Goal: Task Accomplishment & Management: Complete application form

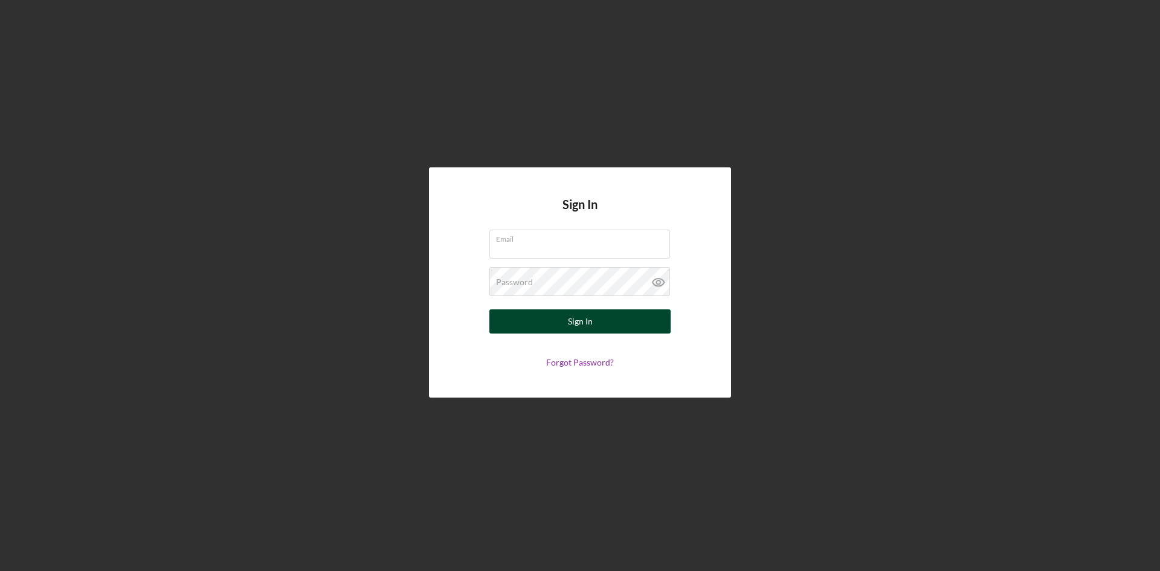
type input "[PERSON_NAME][EMAIL_ADDRESS][DOMAIN_NAME]"
click at [580, 321] on div "Sign In" at bounding box center [580, 321] width 25 height 24
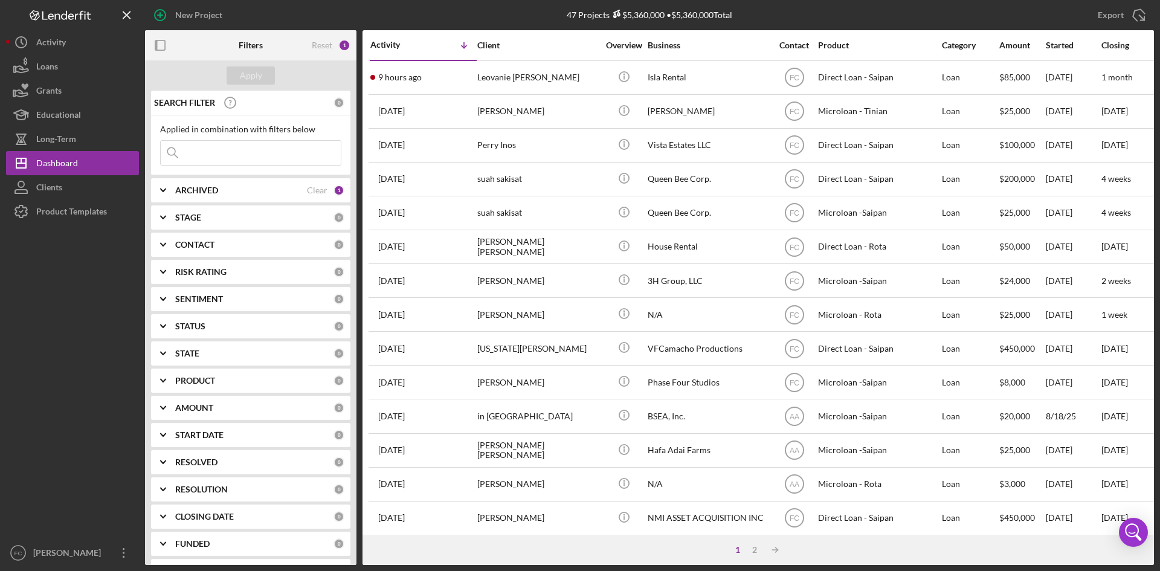
click at [886, 551] on div "1 2 Icon/Table Sort Arrow" at bounding box center [759, 550] width 792 height 30
click at [875, 546] on div "1 2 Icon/Table Sort Arrow" at bounding box center [759, 550] width 792 height 30
click at [864, 543] on div "1 2 Icon/Table Sort Arrow" at bounding box center [759, 550] width 792 height 30
click at [856, 541] on div "1 2 Icon/Table Sort Arrow" at bounding box center [759, 550] width 792 height 30
click at [853, 543] on div "1 2 Icon/Table Sort Arrow" at bounding box center [759, 550] width 792 height 30
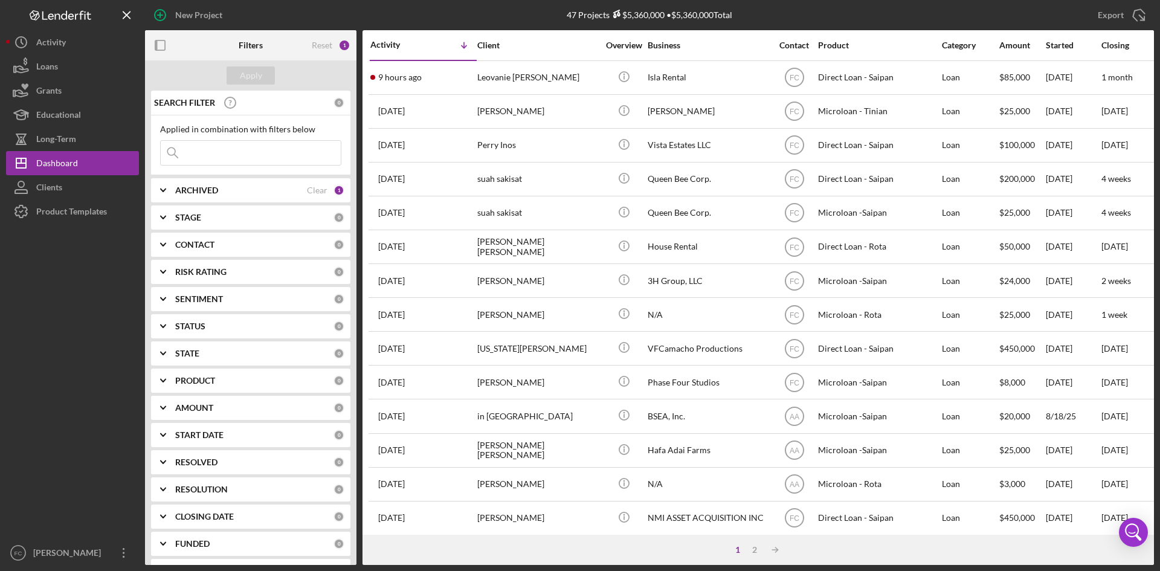
click at [840, 540] on div "1 2 Icon/Table Sort Arrow" at bounding box center [759, 550] width 792 height 30
click at [827, 542] on div "1 2 Icon/Table Sort Arrow" at bounding box center [759, 550] width 792 height 30
click at [54, 555] on div "[PERSON_NAME]" at bounding box center [69, 554] width 79 height 27
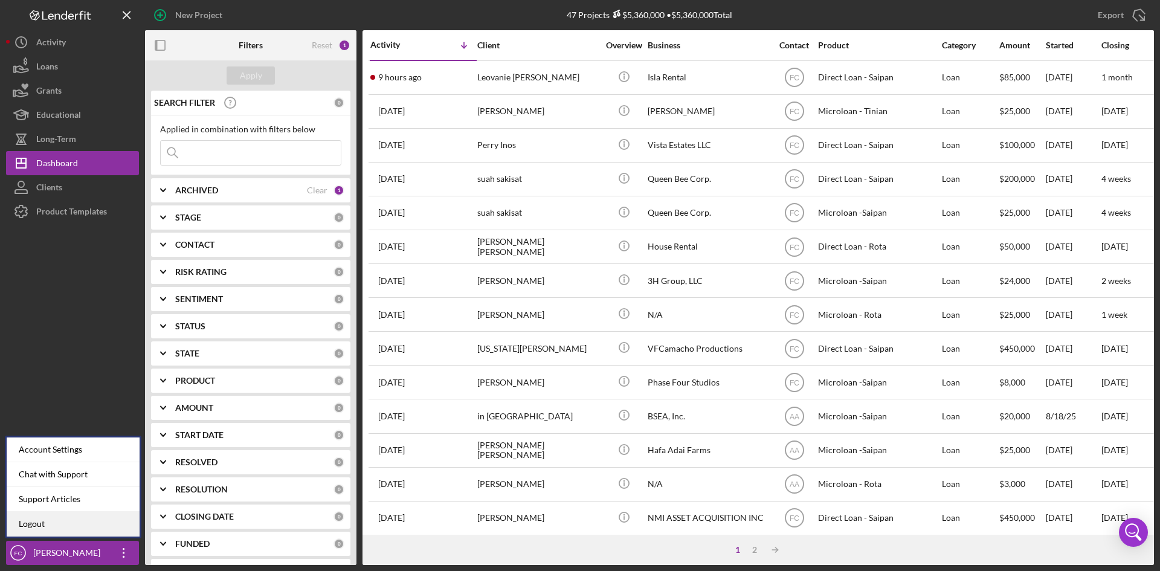
click at [66, 518] on link "Logout" at bounding box center [73, 524] width 133 height 25
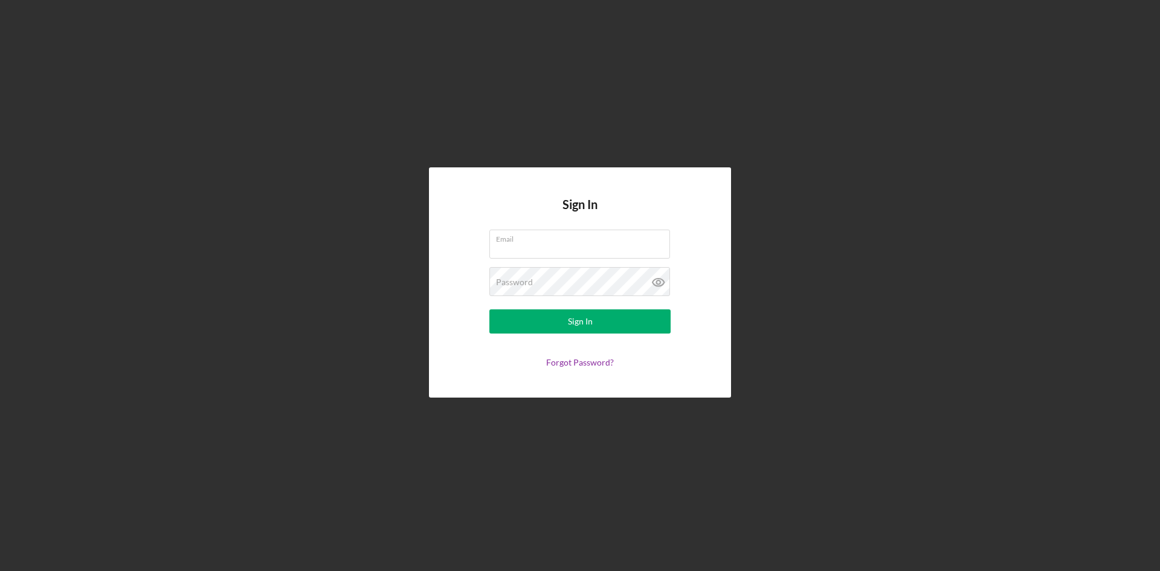
type input "[PERSON_NAME][EMAIL_ADDRESS][DOMAIN_NAME]"
click at [639, 316] on button "Sign In" at bounding box center [580, 321] width 181 height 24
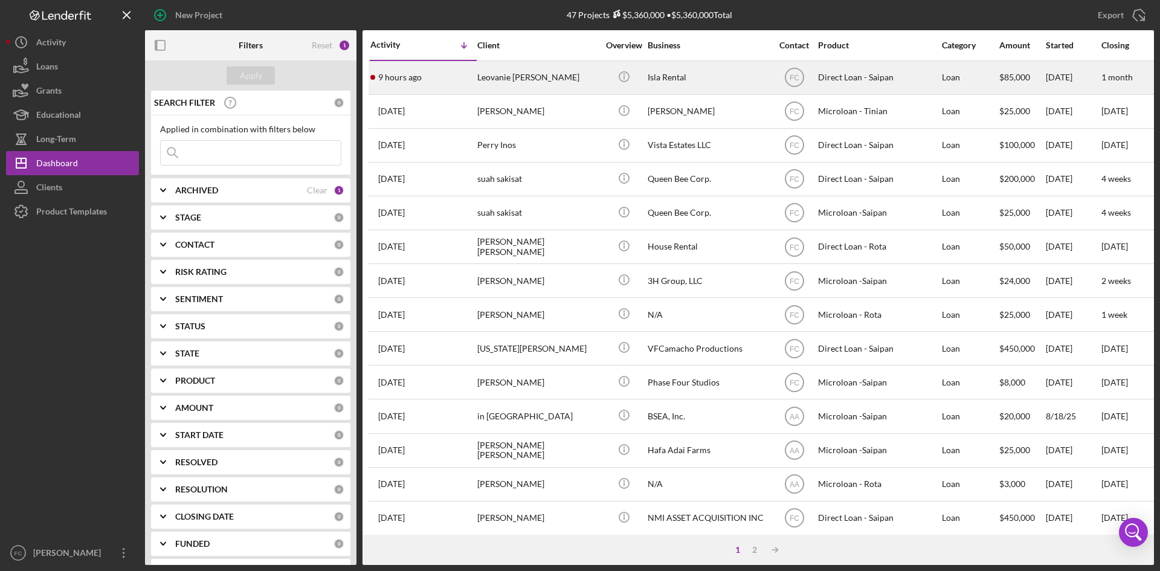
click at [494, 81] on div "Leovanie [PERSON_NAME]" at bounding box center [537, 78] width 121 height 32
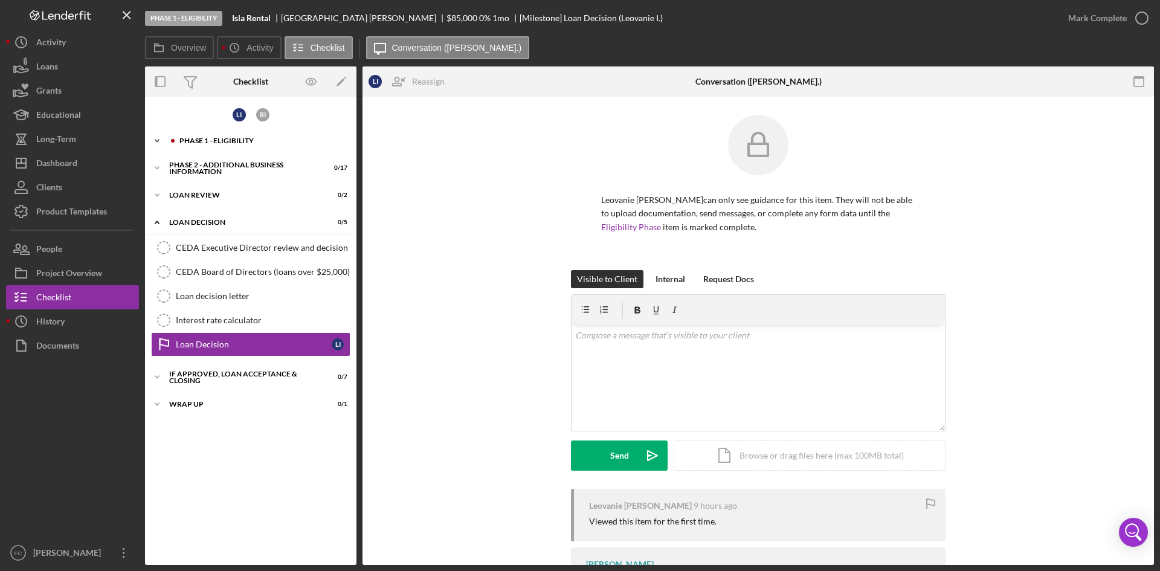
click at [270, 143] on div "PHASE 1 - Eligibility" at bounding box center [261, 140] width 162 height 7
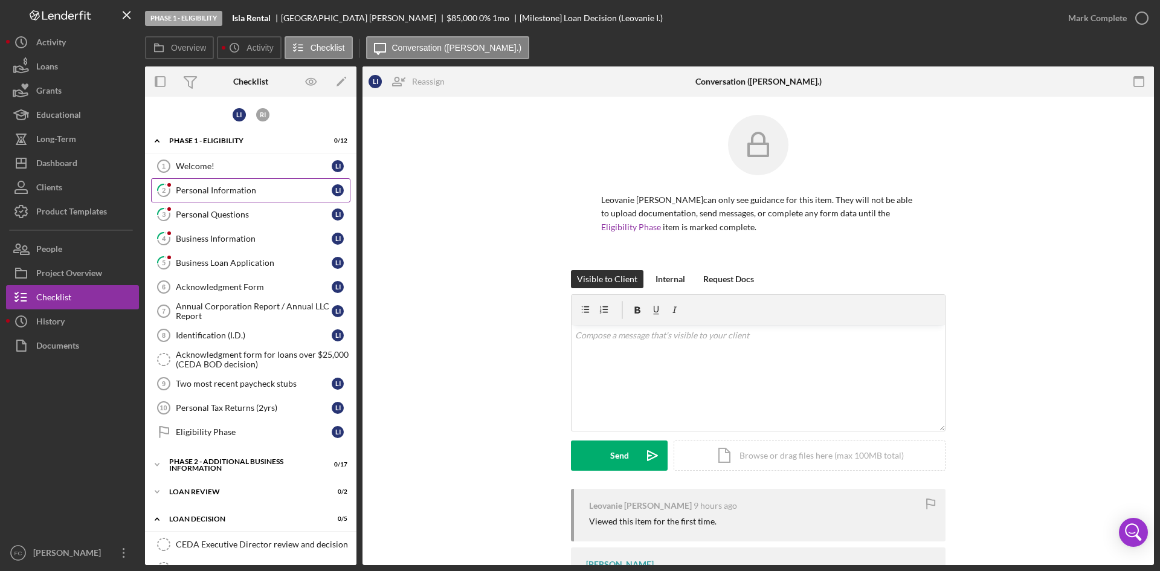
click at [258, 187] on div "Personal Information" at bounding box center [254, 191] width 156 height 10
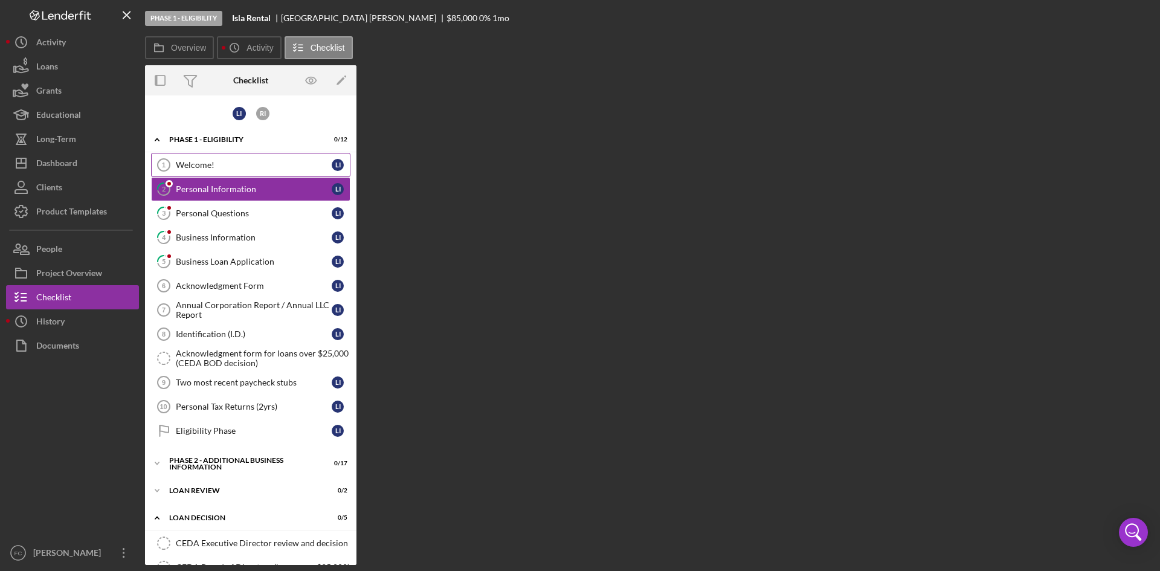
click at [273, 168] on div "Welcome!" at bounding box center [254, 165] width 156 height 10
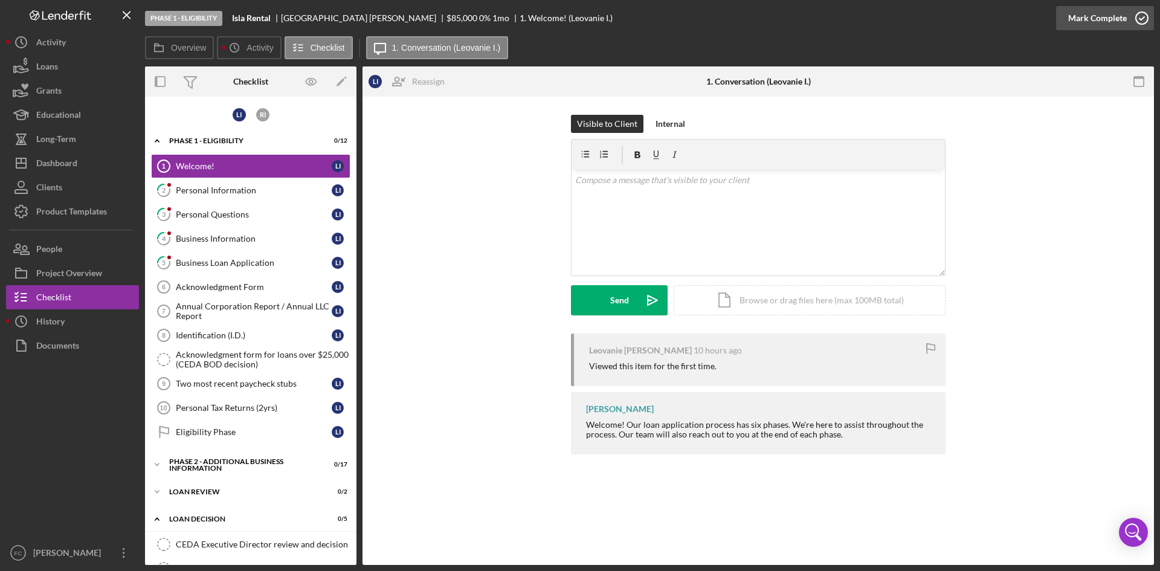
drag, startPoint x: 1100, startPoint y: 4, endPoint x: 1104, endPoint y: 10, distance: 7.0
click at [1100, 3] on div "Mark Complete" at bounding box center [1106, 18] width 98 height 36
click at [1104, 15] on div "Mark Complete" at bounding box center [1098, 18] width 59 height 24
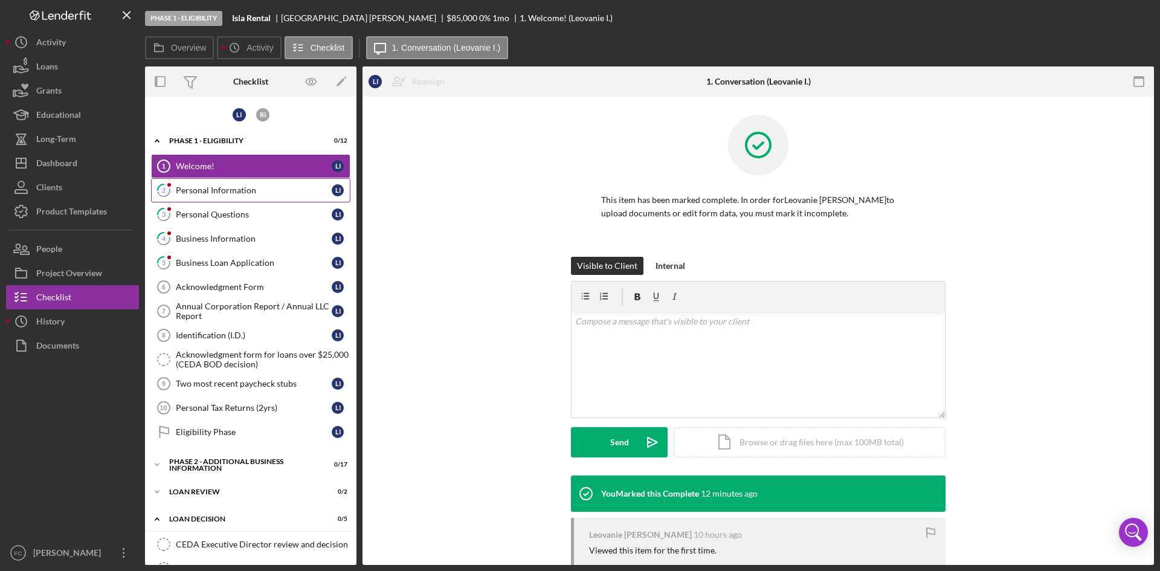
click at [244, 189] on div "Personal Information" at bounding box center [254, 191] width 156 height 10
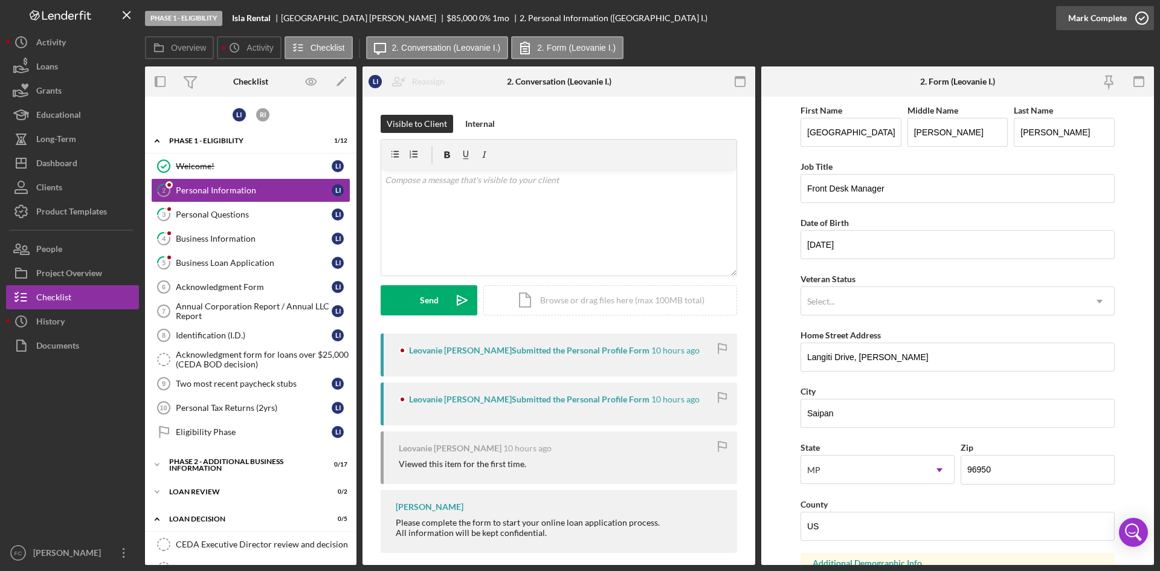
click at [1115, 10] on div "Mark Complete" at bounding box center [1098, 18] width 59 height 24
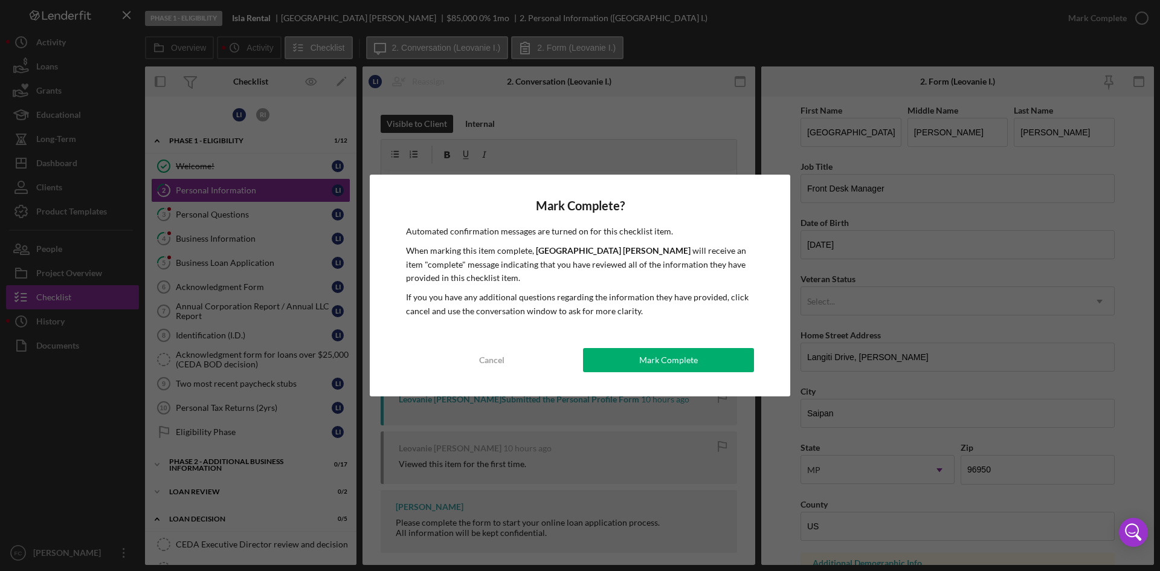
click at [638, 355] on button "Mark Complete" at bounding box center [668, 360] width 171 height 24
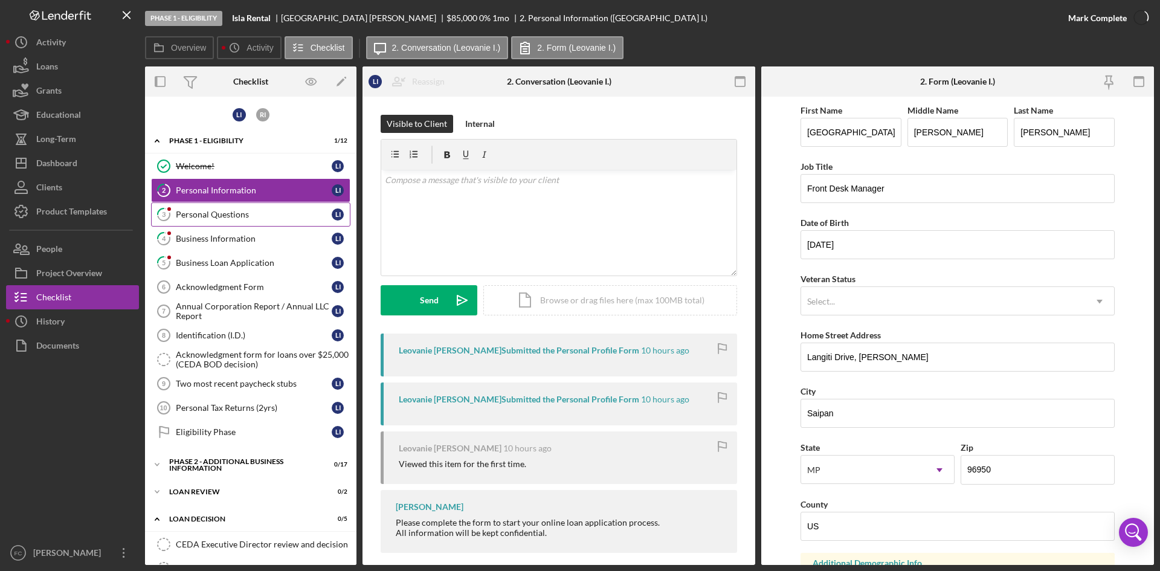
click at [257, 215] on div "Personal Questions" at bounding box center [254, 215] width 156 height 10
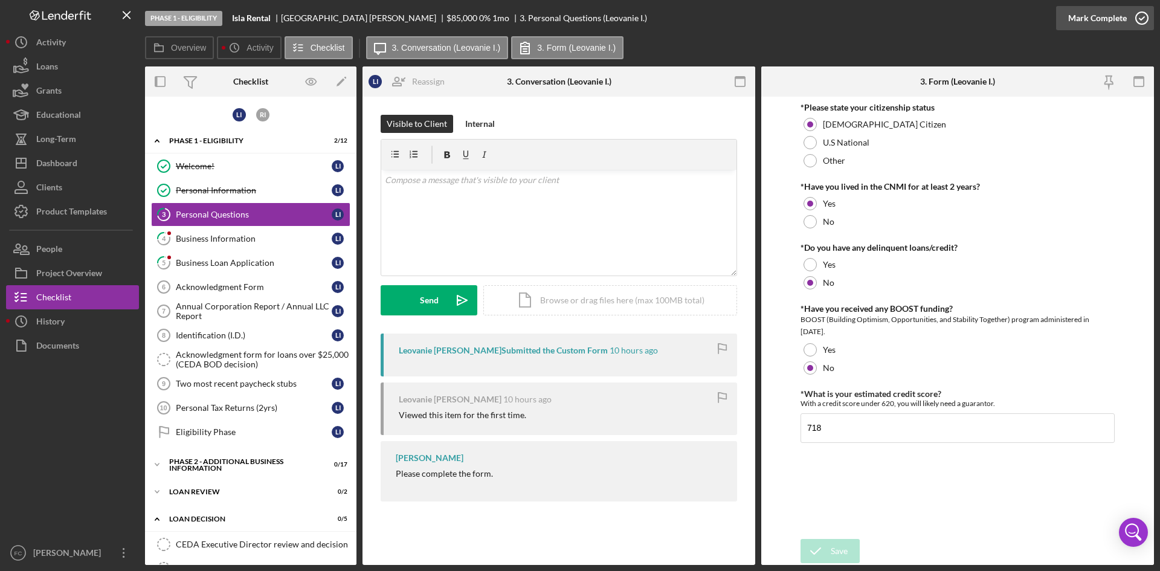
click at [1108, 18] on div "Mark Complete" at bounding box center [1098, 18] width 59 height 24
click at [233, 222] on link "3 Personal Questions L I" at bounding box center [250, 214] width 199 height 24
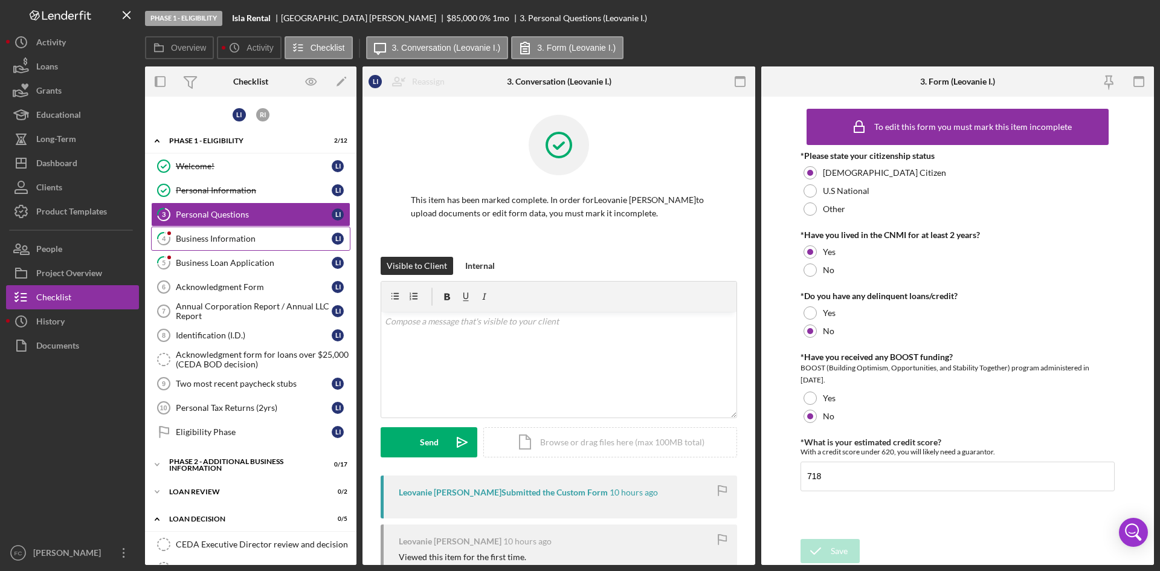
click at [235, 236] on div "Business Information" at bounding box center [254, 239] width 156 height 10
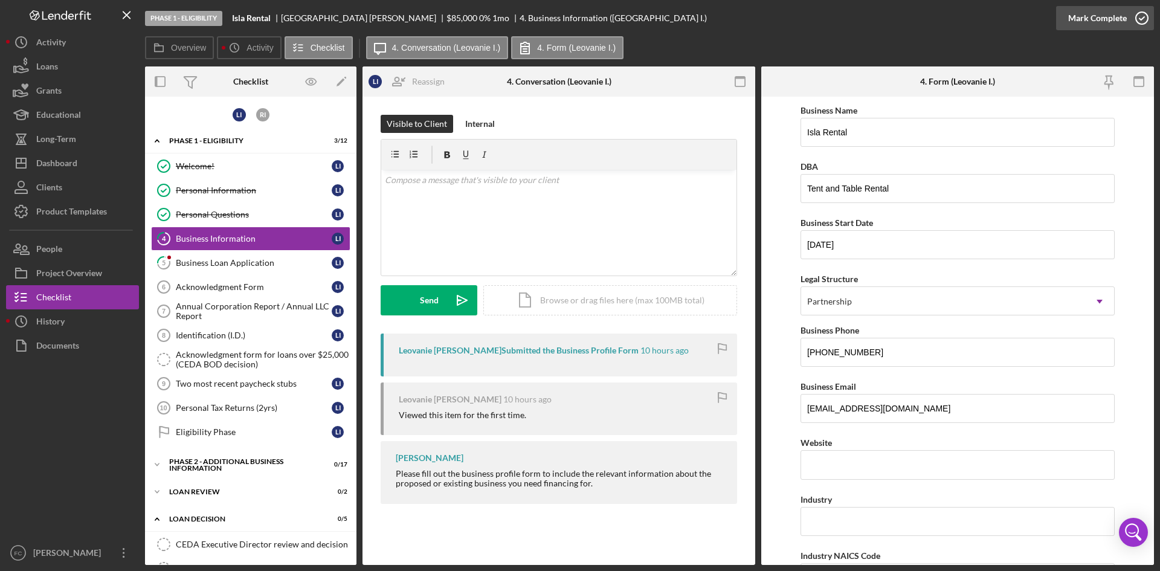
click at [1127, 18] on icon "button" at bounding box center [1142, 18] width 30 height 30
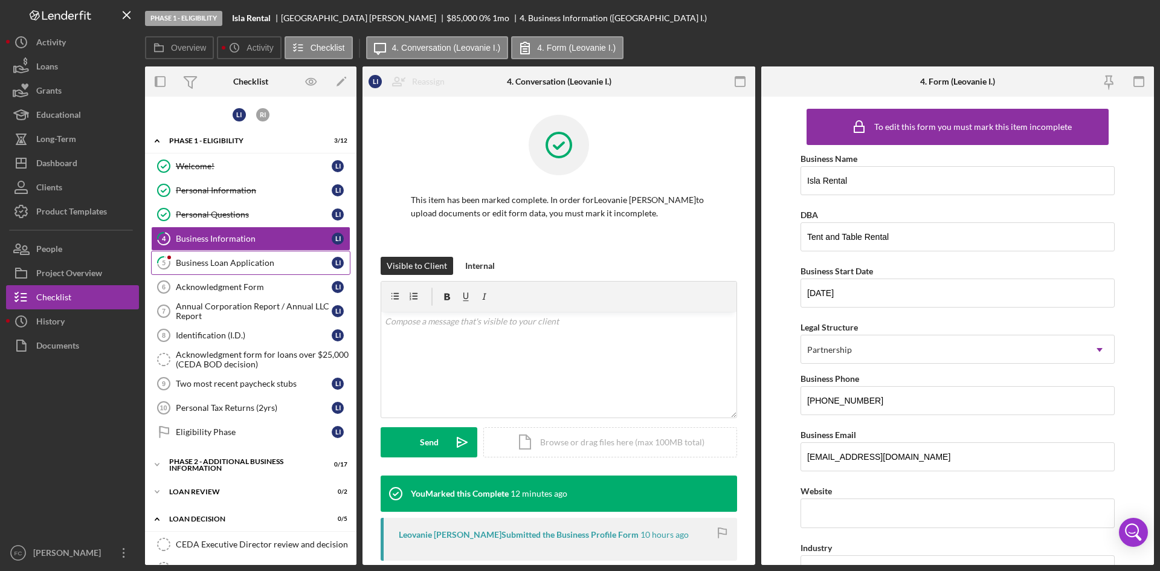
click at [272, 258] on div "Business Loan Application" at bounding box center [254, 263] width 156 height 10
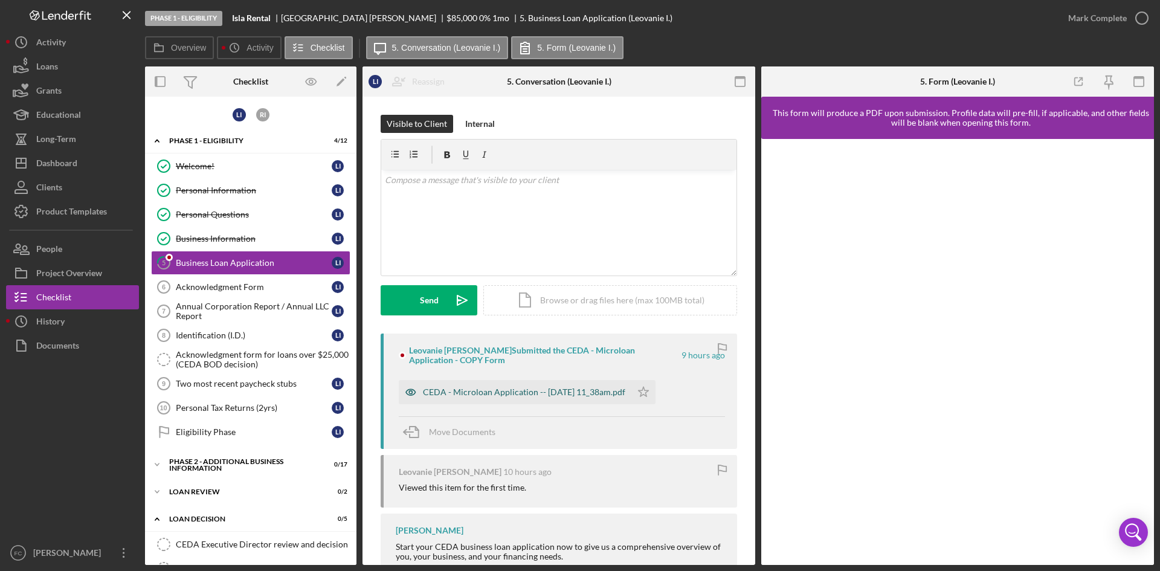
click at [520, 400] on div "CEDA - Microloan Application -- [DATE] 11_38am.pdf" at bounding box center [515, 392] width 233 height 24
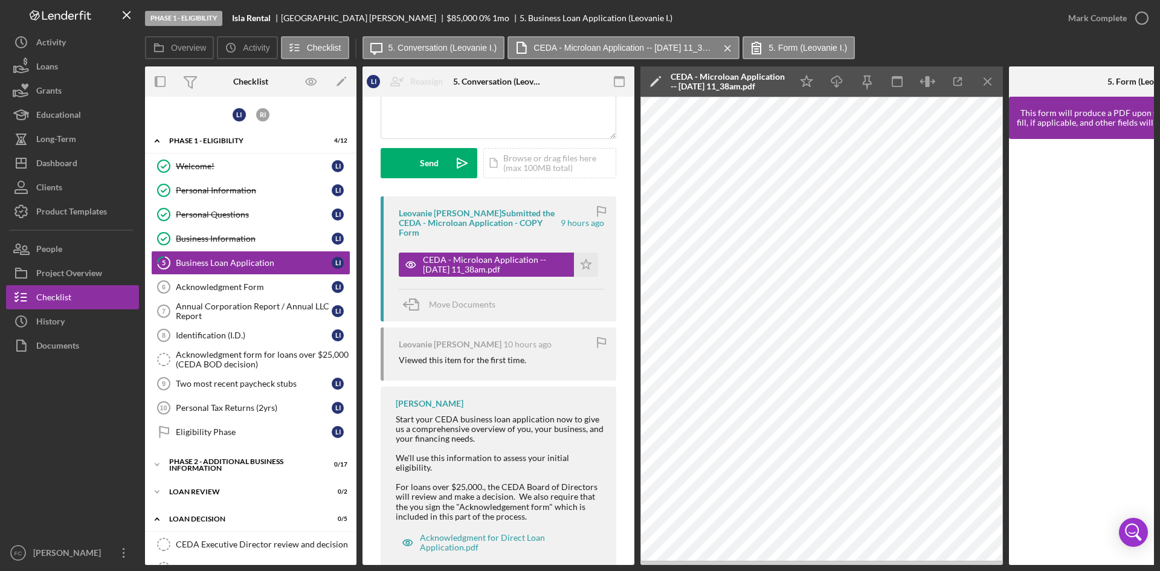
scroll to position [157, 0]
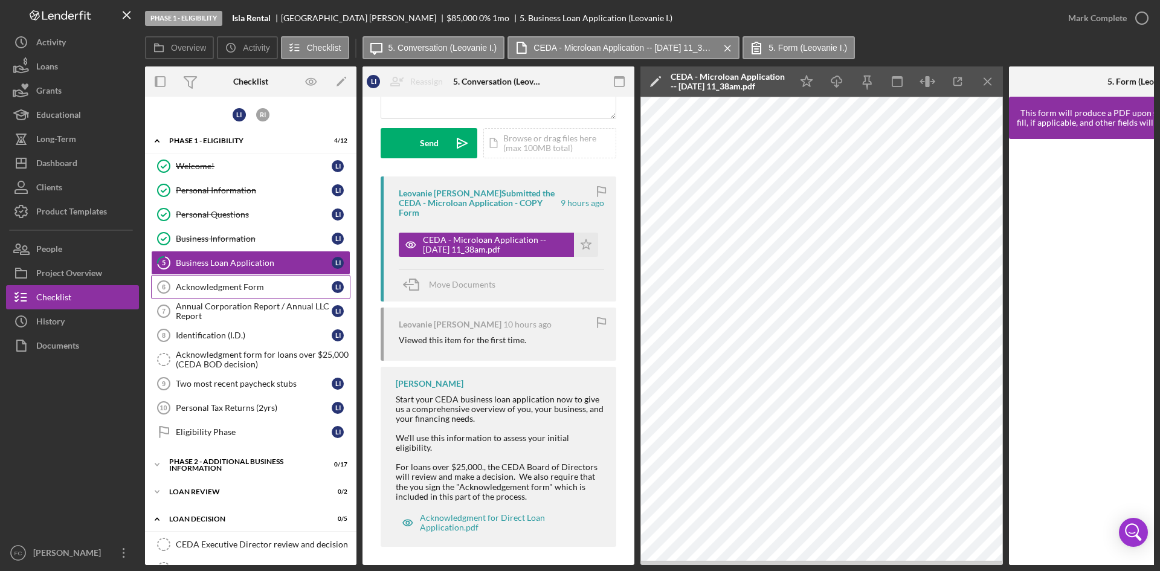
click at [235, 295] on link "Acknowledgment Form 6 Acknowledgment Form L I" at bounding box center [250, 287] width 199 height 24
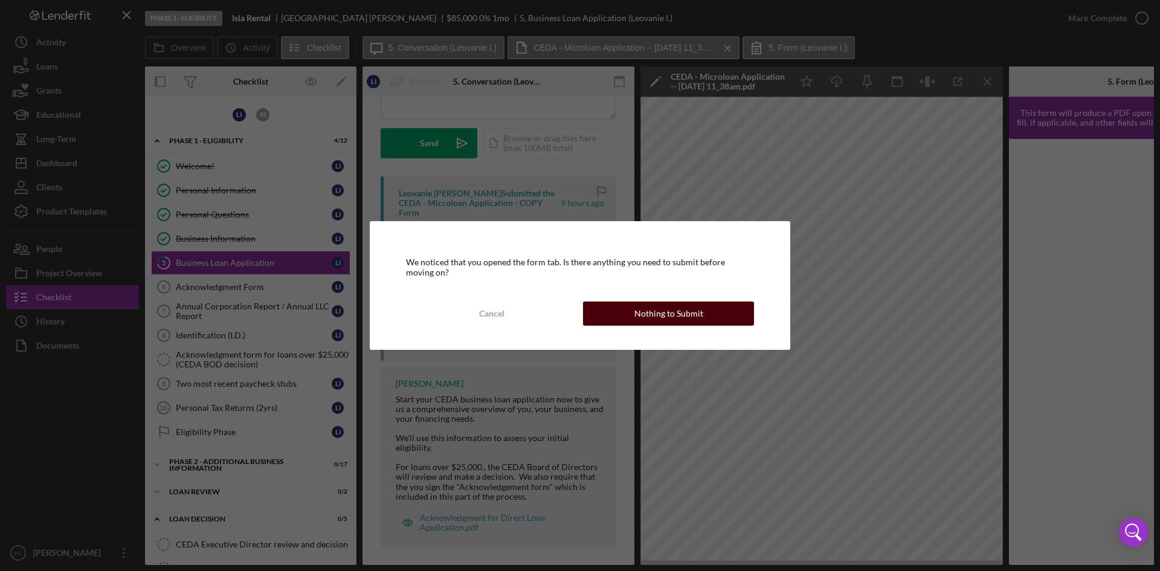
click at [683, 317] on div "Nothing to Submit" at bounding box center [669, 314] width 69 height 24
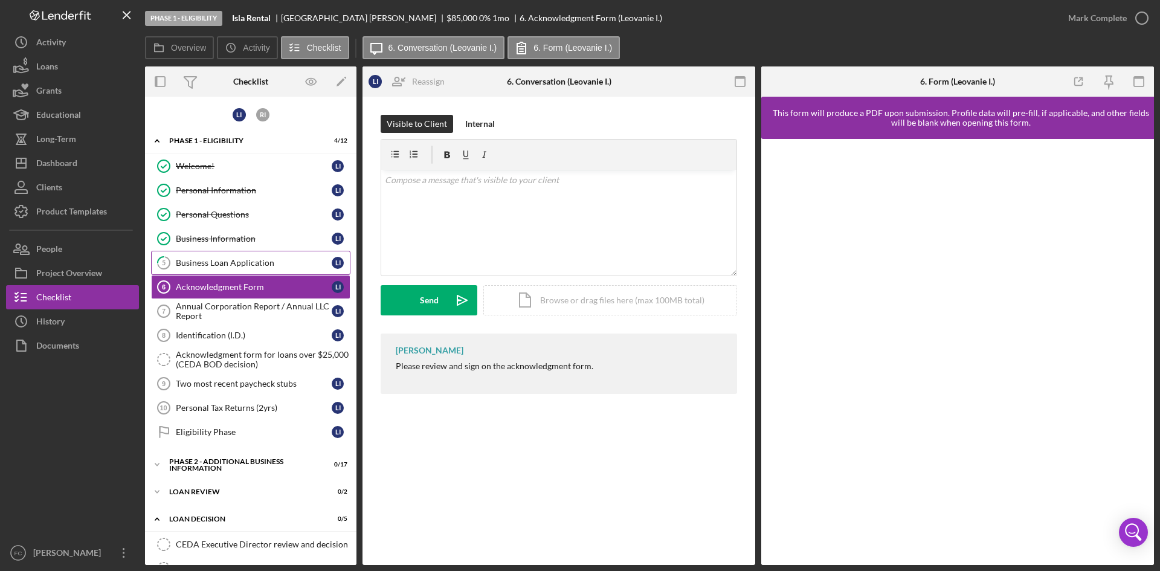
click at [280, 260] on div "Business Loan Application" at bounding box center [254, 263] width 156 height 10
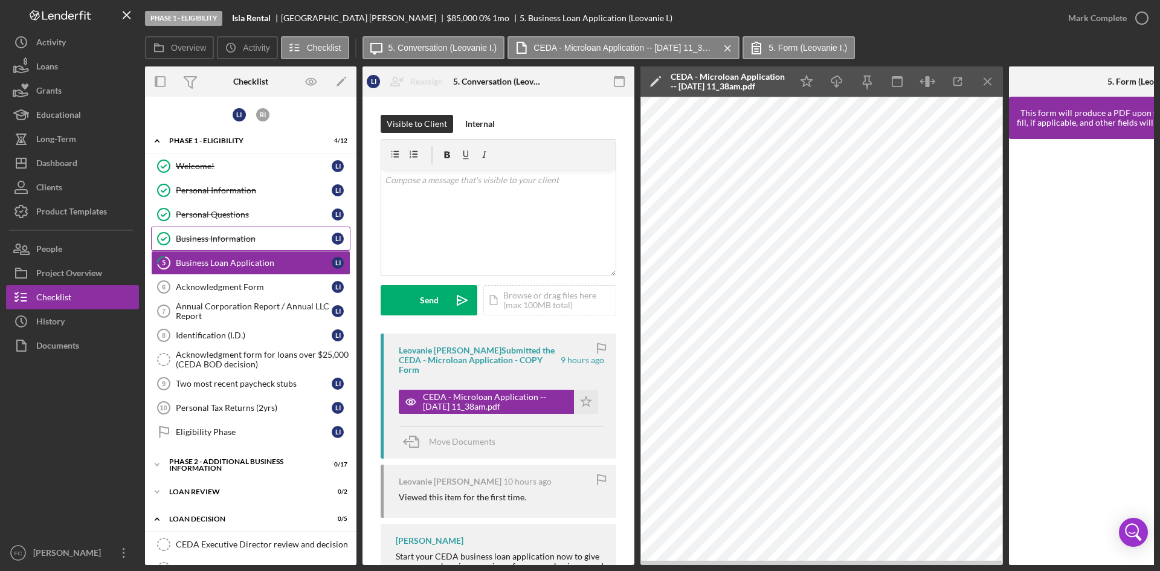
click at [222, 227] on link "Business Information Business Information L I" at bounding box center [250, 239] width 199 height 24
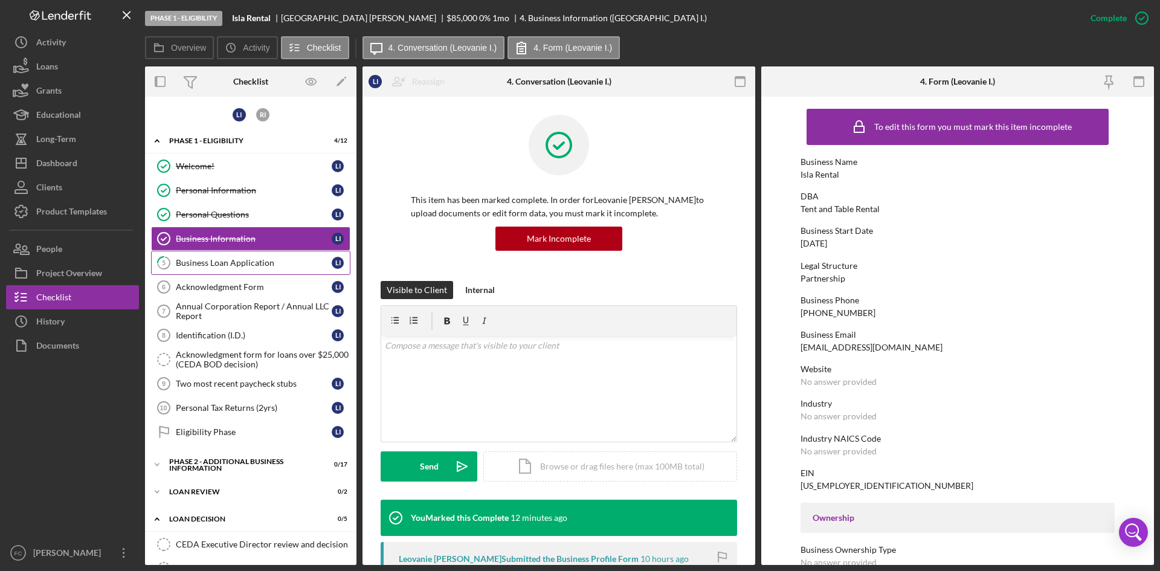
click at [220, 268] on link "5 Business Loan Application L I" at bounding box center [250, 263] width 199 height 24
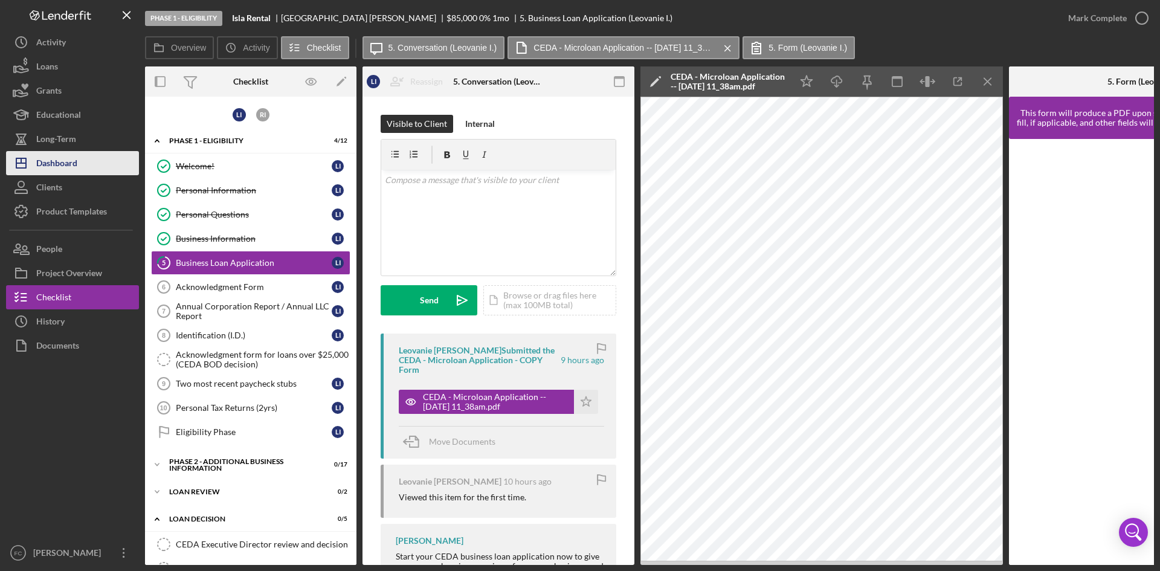
click at [85, 161] on button "Icon/Dashboard Dashboard" at bounding box center [72, 163] width 133 height 24
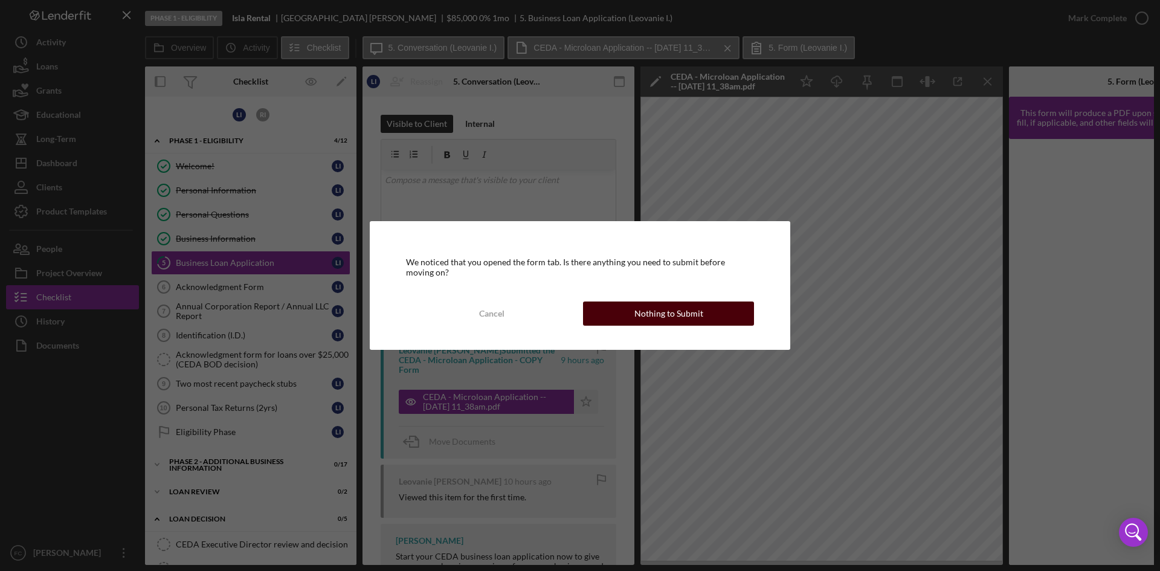
click at [708, 321] on button "Nothing to Submit" at bounding box center [668, 314] width 171 height 24
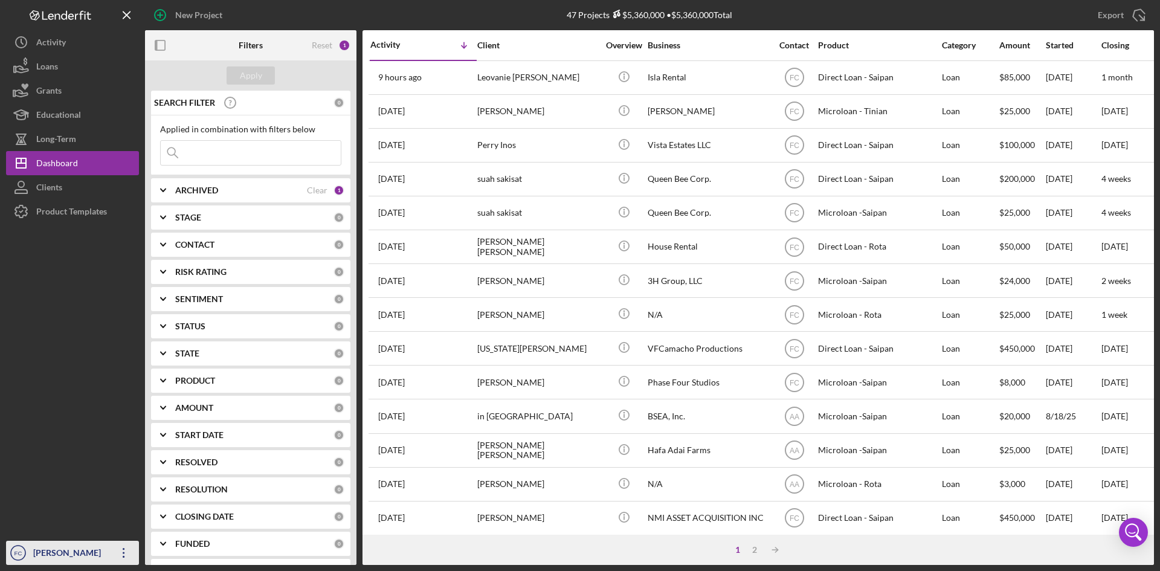
click at [44, 555] on div "[PERSON_NAME]" at bounding box center [69, 554] width 79 height 27
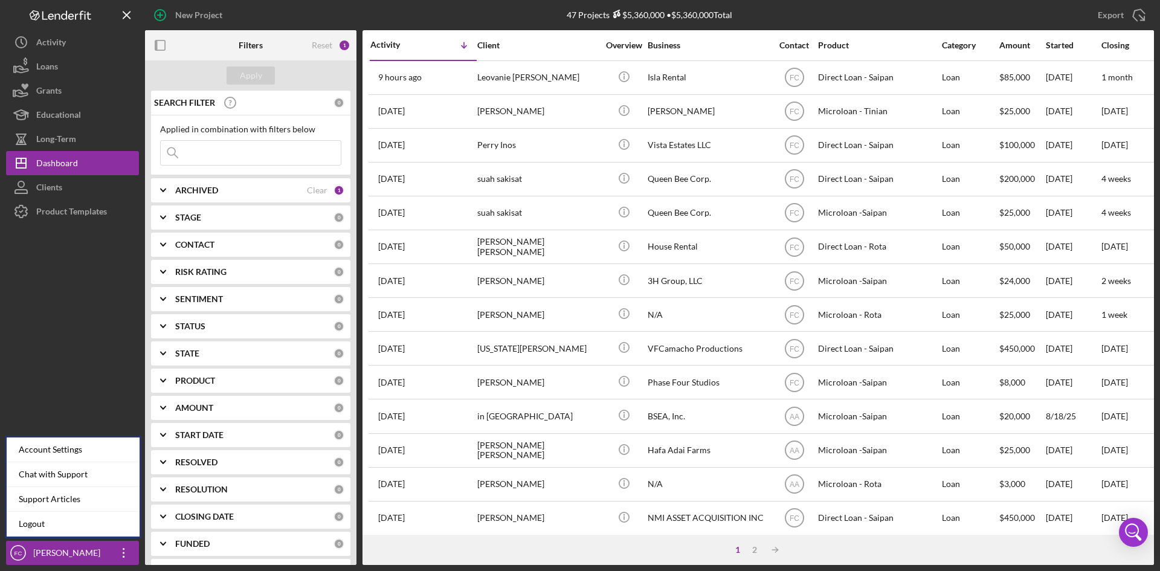
click at [57, 538] on div "Account Settings Chat with Support Support Articles Logout" at bounding box center [73, 487] width 137 height 103
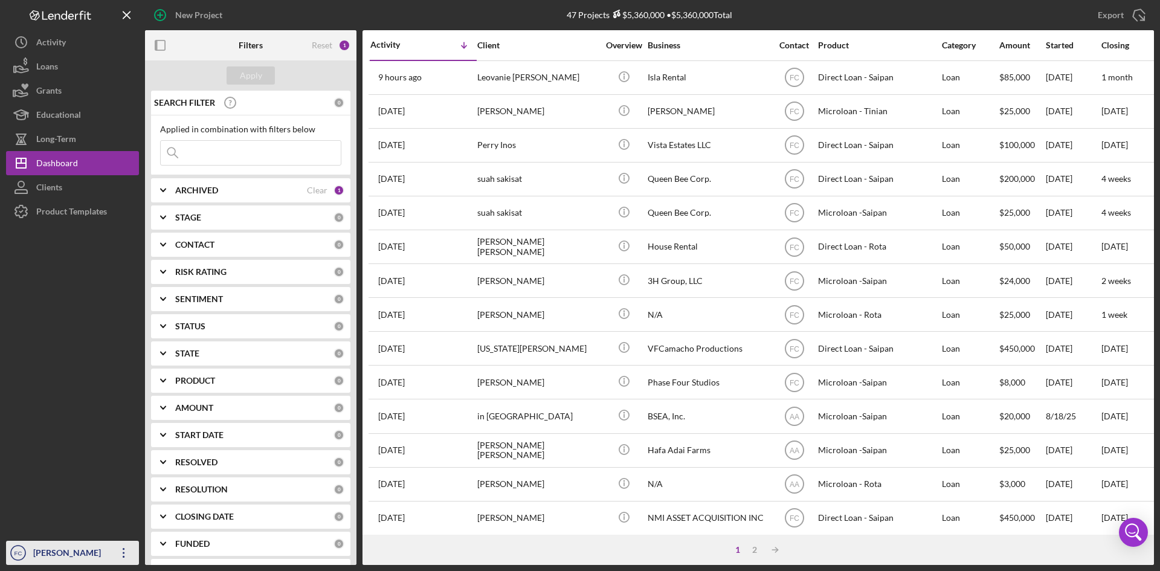
click at [66, 561] on div "[PERSON_NAME]" at bounding box center [69, 554] width 79 height 27
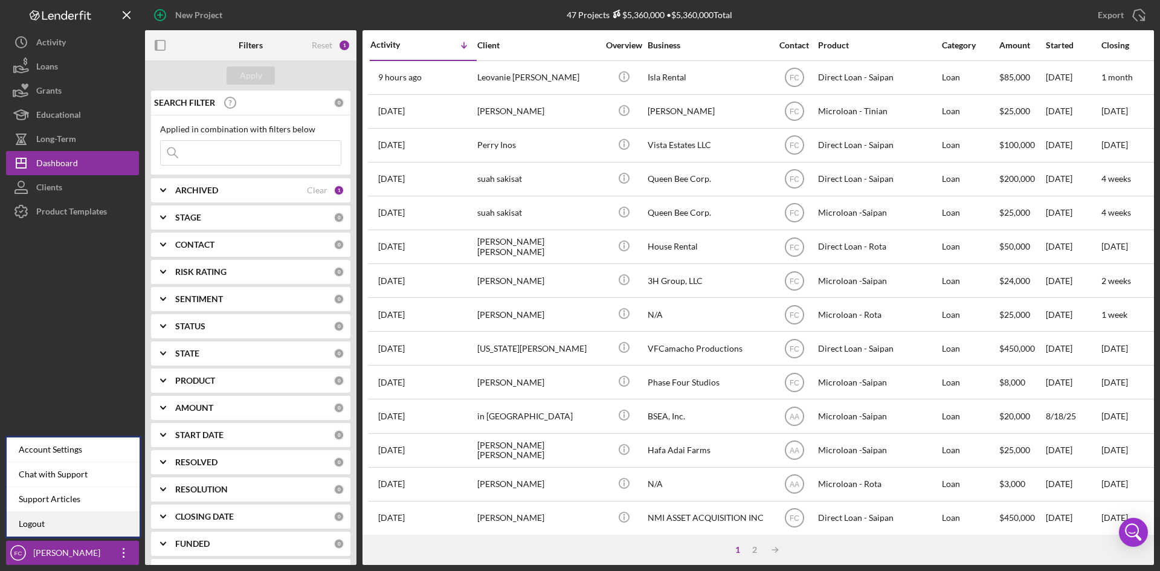
click at [66, 534] on link "Logout" at bounding box center [73, 524] width 133 height 25
